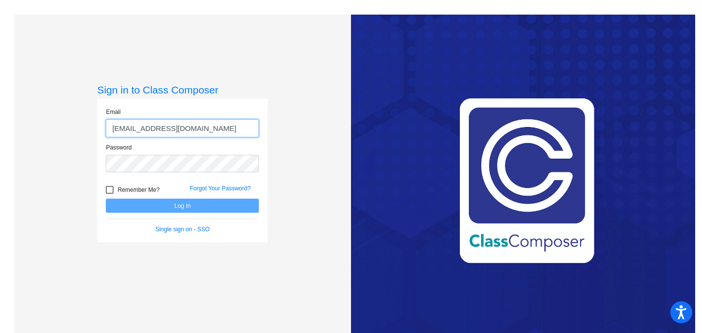
click at [218, 131] on input "[EMAIL_ADDRESS][DOMAIN_NAME]" at bounding box center [182, 128] width 153 height 18
type input "[EMAIL_ADDRESS][PERSON_NAME][DOMAIN_NAME]"
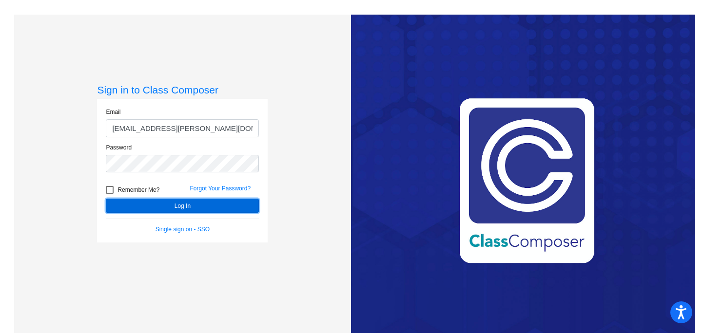
click at [173, 206] on button "Log In" at bounding box center [182, 206] width 153 height 14
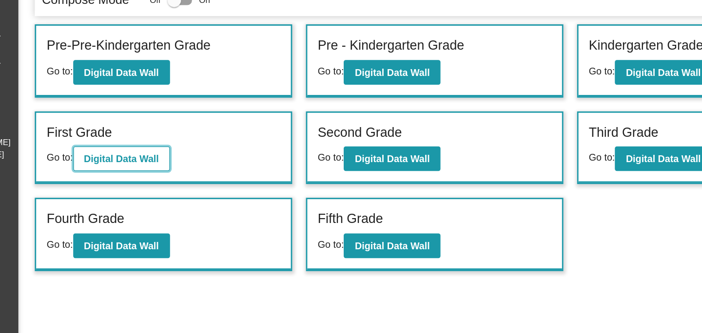
click at [171, 177] on b "Digital Data Wall" at bounding box center [180, 174] width 53 height 8
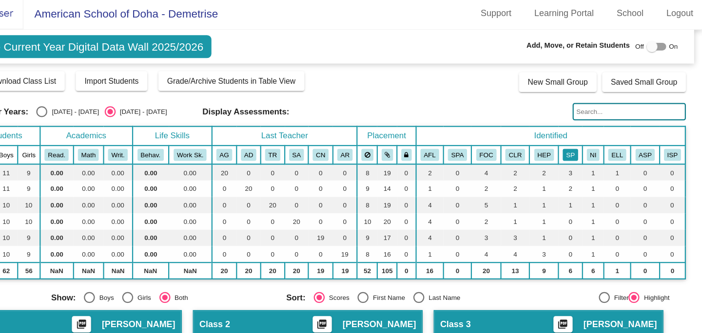
click at [581, 143] on button "SP" at bounding box center [585, 141] width 14 height 11
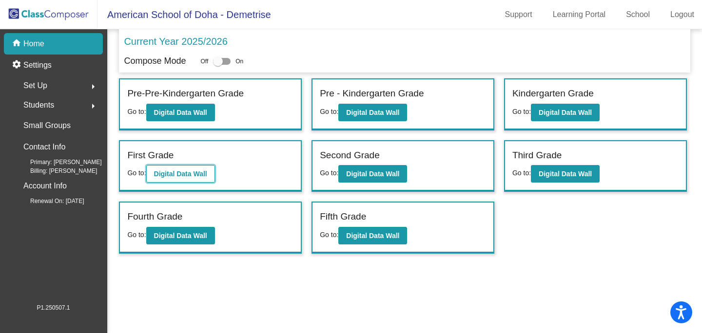
click at [183, 172] on b "Digital Data Wall" at bounding box center [180, 174] width 53 height 8
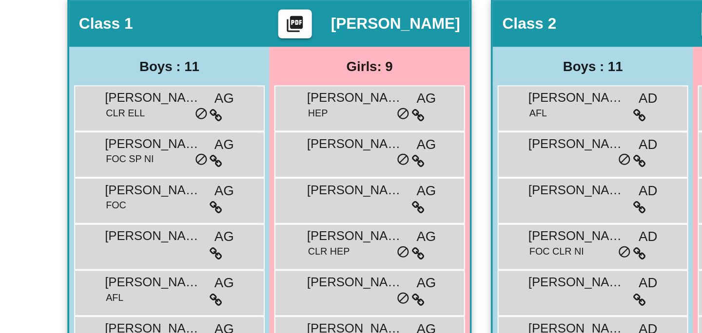
scroll to position [136, 0]
